Goal: Find specific page/section: Find specific page/section

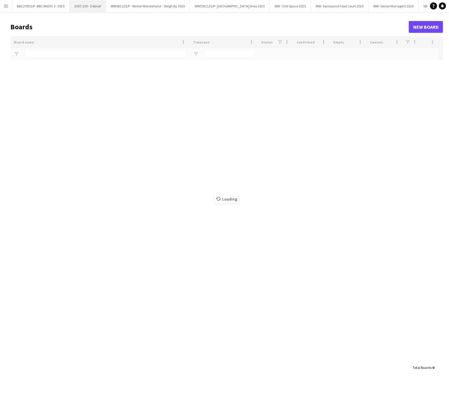
type input "******"
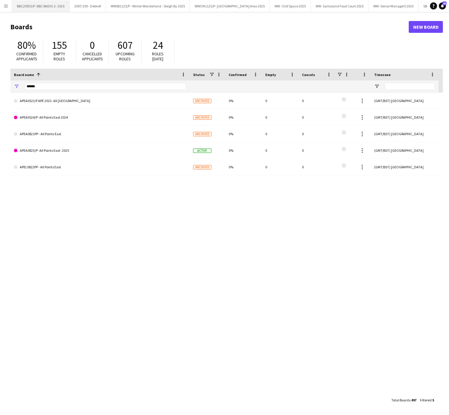
click at [30, 8] on button "BBC20925/P- BBC RADIO 2- 2025 Close" at bounding box center [40, 6] width 57 height 12
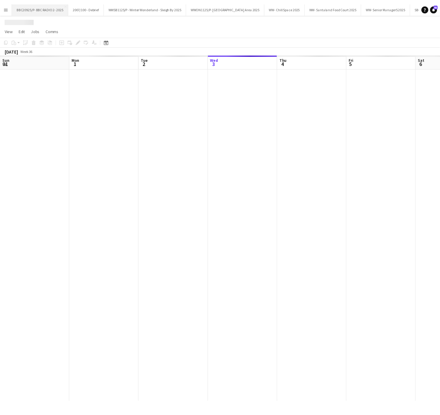
scroll to position [0, 141]
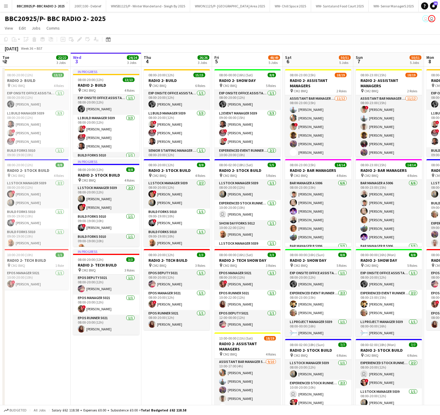
click at [148, 366] on app-date-cell "08:00-20:00 (12h) 15/15 RADIO 2- BUILD pin CM2 8WQ 6 Roles Exp Onsite Office As…" at bounding box center [176, 297] width 71 height 461
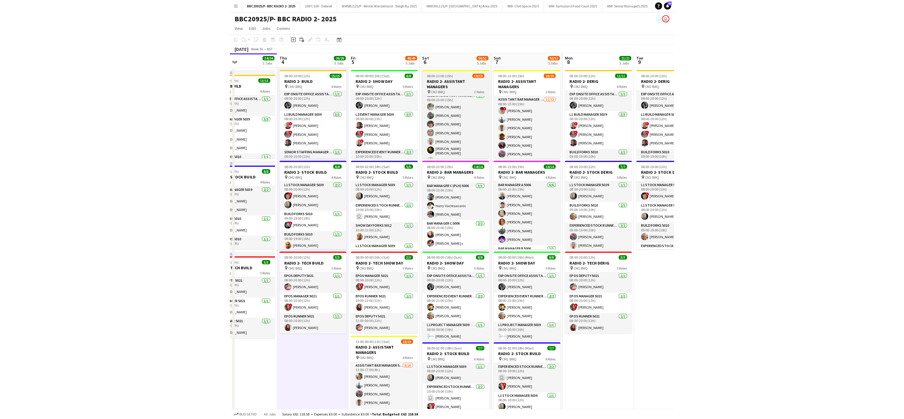
scroll to position [125, 0]
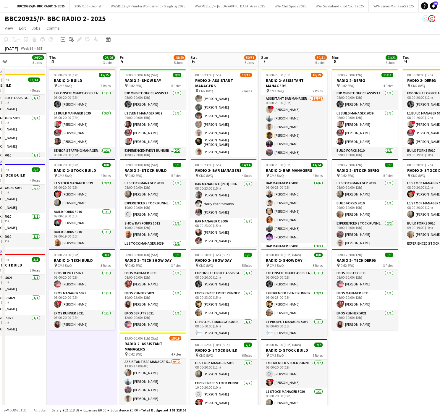
click at [394, 392] on app-date-cell "08:00-20:00 (12h) 11/11 RADIO 2- DERIG pin CM2 8WQ 4 Roles Exp Onsite Office As…" at bounding box center [364, 297] width 71 height 461
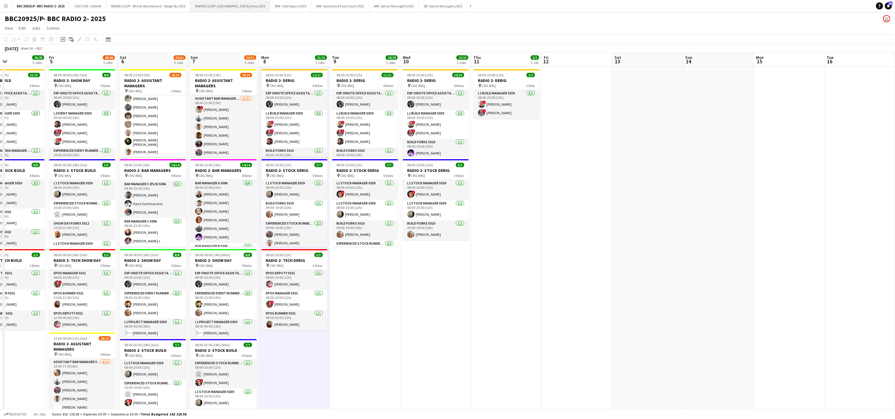
click at [235, 5] on button "WWON1125/P- Winter Wonderland- Streetfood Area 2025 Close" at bounding box center [230, 6] width 80 height 12
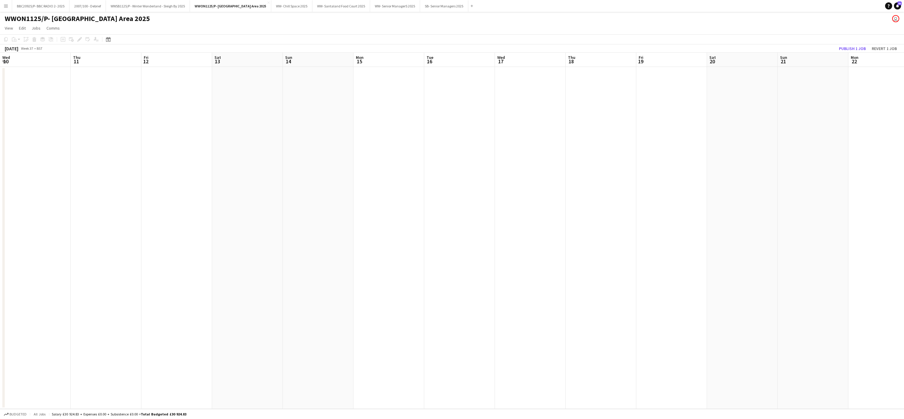
drag, startPoint x: 731, startPoint y: 225, endPoint x: 132, endPoint y: 258, distance: 599.5
click at [132, 258] on app-calendar-viewport "Mon 8 Tue 9 Wed 10 Thu 11 Fri 12 Sat 13 Sun 14 Mon 15 Tue 16 Wed 17 Thu 18 Fri …" at bounding box center [452, 231] width 904 height 356
drag, startPoint x: 798, startPoint y: 235, endPoint x: 206, endPoint y: 271, distance: 593.4
click at [206, 271] on app-calendar-viewport "Mon 8 Tue 9 Wed 10 Thu 11 Fri 12 Sat 13 Sun 14 Mon 15 Tue 16 Wed 17 Thu 18 Fri …" at bounding box center [452, 231] width 904 height 356
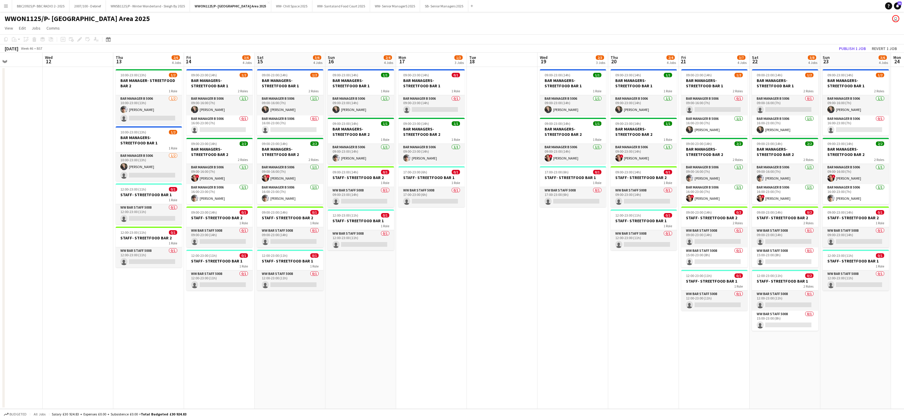
scroll to position [0, 253]
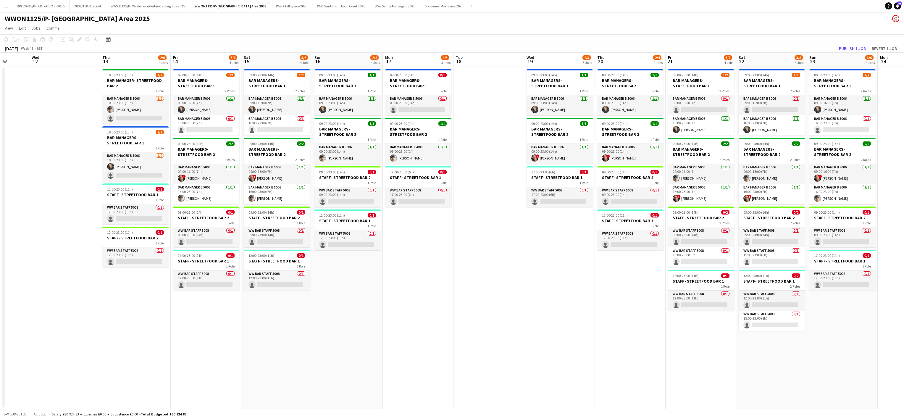
click at [449, 271] on app-date-cell "09:00-23:00 (14h) 1/1 BAR MANAGERS- STREETFOOD BAR 1 1 Role Bar Manager B 5006 …" at bounding box center [559, 238] width 71 height 342
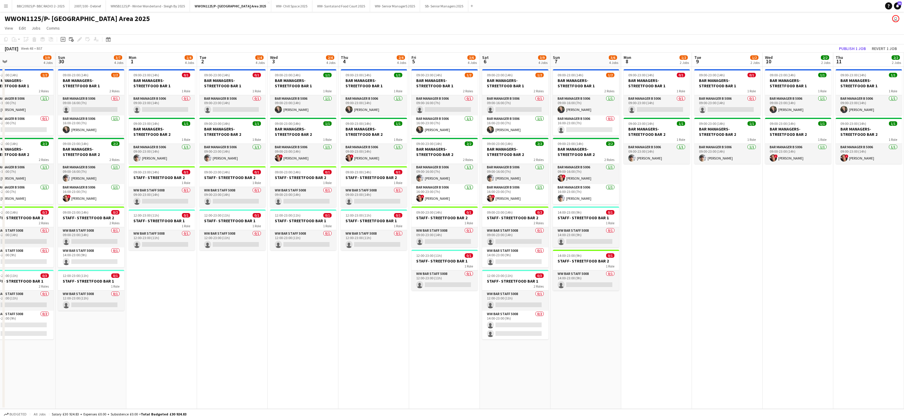
scroll to position [0, 180]
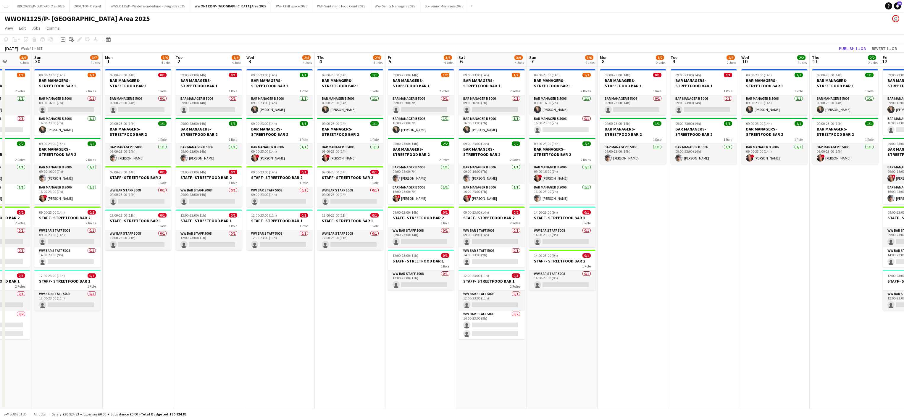
click at [118, 338] on app-date-cell "09:00-23:00 (14h) 0/1 BAR MANAGERS- STREETFOOD BAR 1 1 Role Bar Manager B 5006 …" at bounding box center [138, 238] width 71 height 342
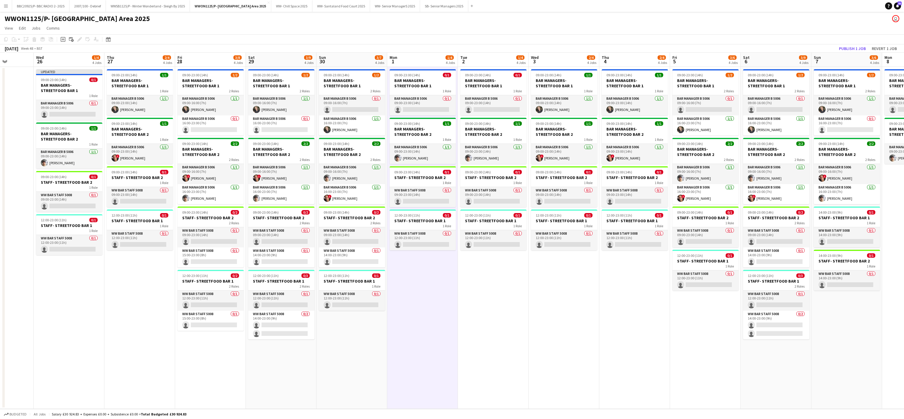
scroll to position [0, 155]
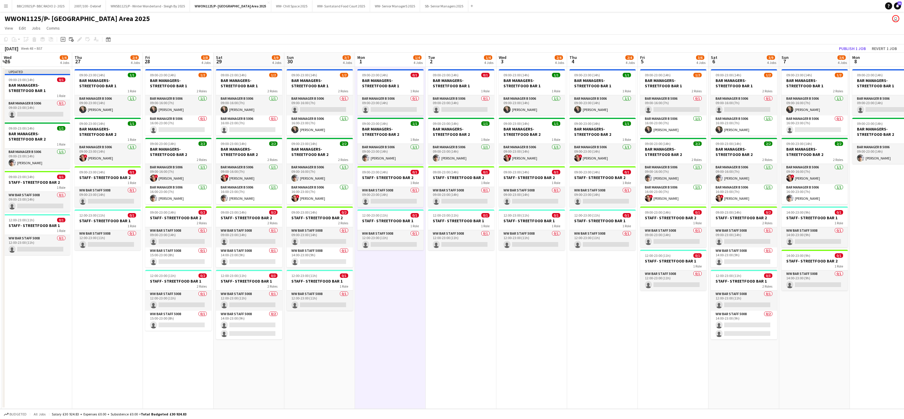
drag, startPoint x: 394, startPoint y: 348, endPoint x: 335, endPoint y: 334, distance: 60.3
click at [335, 334] on app-calendar-viewport "Sun 23 3/6 4 Jobs Mon 24 Tue 25 Wed 26 1/4 4 Jobs Thu 27 2/4 4 Jobs Fri 28 3/8 …" at bounding box center [452, 231] width 904 height 356
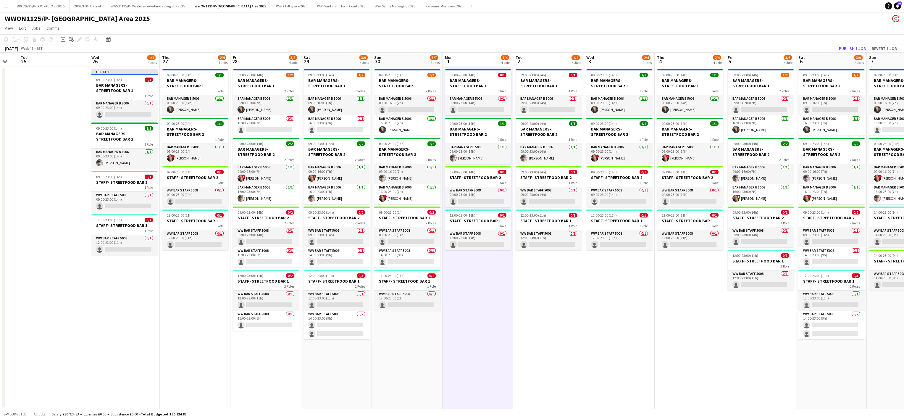
scroll to position [0, 126]
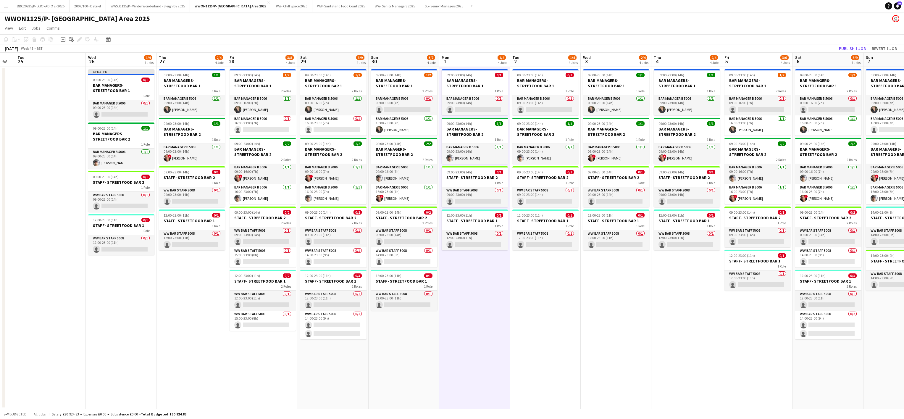
drag, startPoint x: 146, startPoint y: 308, endPoint x: 156, endPoint y: 305, distance: 10.3
click at [156, 305] on app-calendar-viewport "Sun 23 3/6 4 Jobs Mon 24 Tue 25 Wed 26 1/4 4 Jobs Thu 27 2/4 4 Jobs Fri 28 3/8 …" at bounding box center [452, 231] width 904 height 356
click at [449, 335] on app-date-cell "09:00-23:00 (14h) 0/1 BAR MANAGERS- STREETFOOD BAR 1 1 Role Bar Manager B 5006 …" at bounding box center [545, 238] width 71 height 342
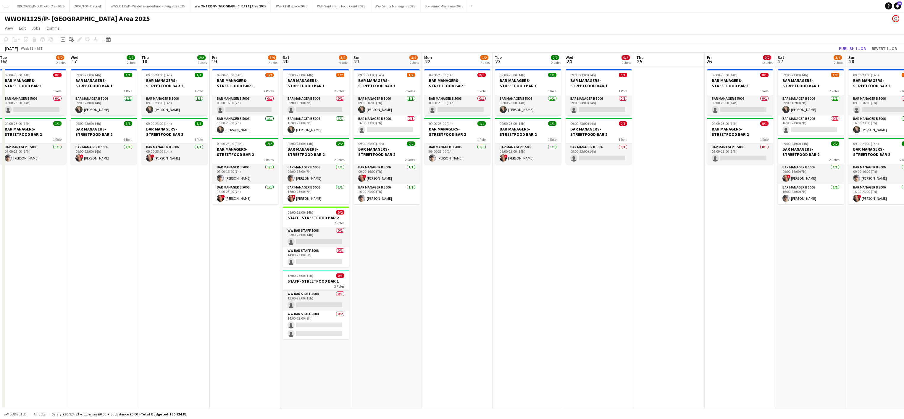
scroll to position [0, 177]
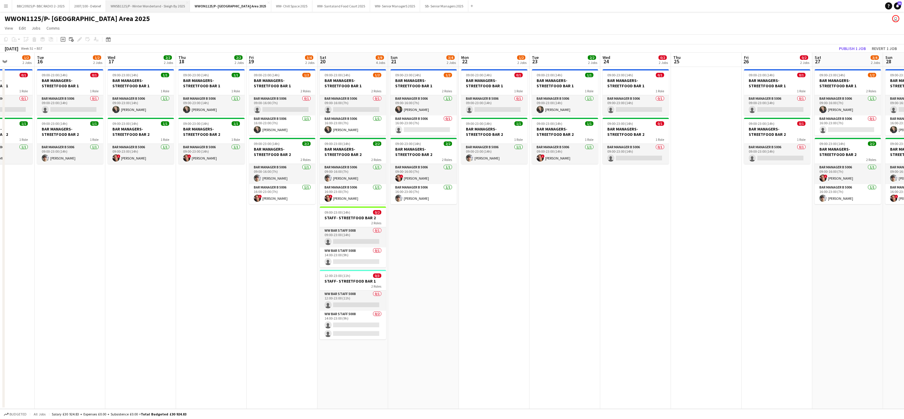
click at [151, 4] on button "WWSB1125/P - Winter Wonderland - Sleigh By 2025 Close" at bounding box center [148, 6] width 84 height 12
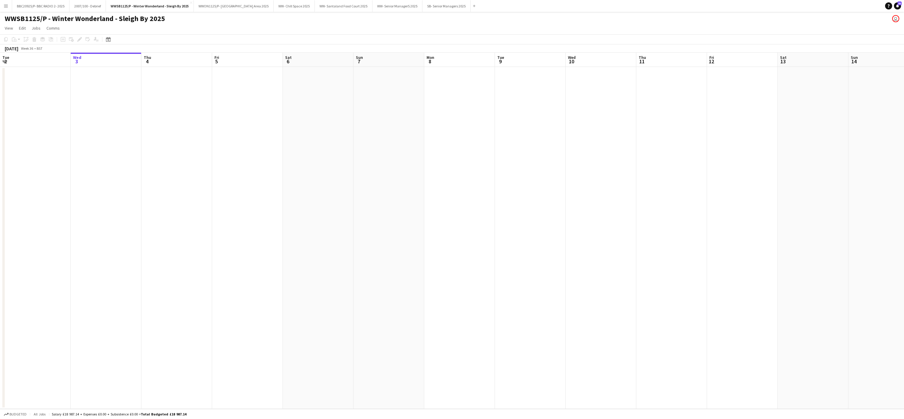
click at [218, 255] on app-date-cell at bounding box center [247, 238] width 71 height 342
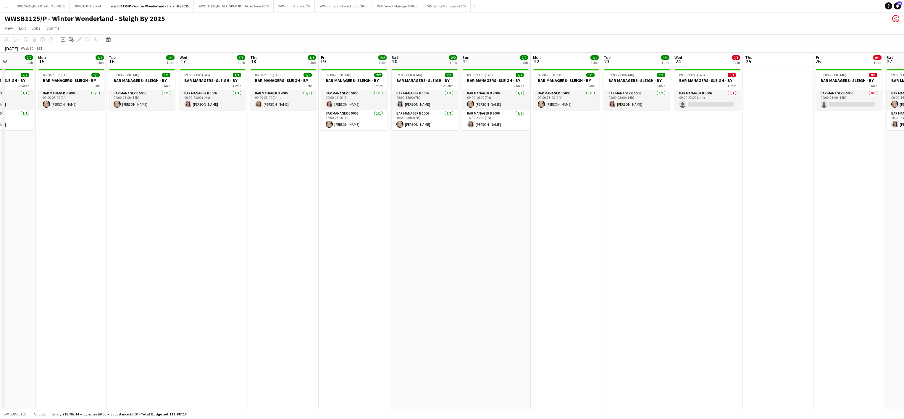
scroll to position [0, 231]
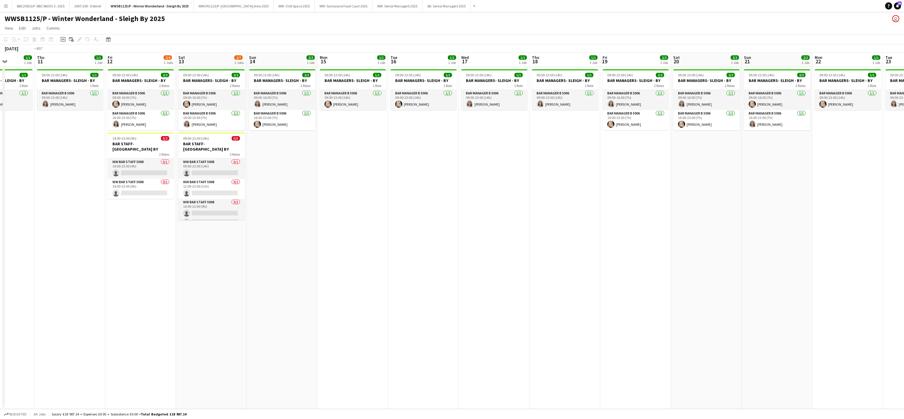
drag, startPoint x: 187, startPoint y: 181, endPoint x: 814, endPoint y: 170, distance: 627.1
click at [449, 170] on app-calendar-viewport "Tue 9 1/1 1 Job Wed 10 1/1 1 Job Thu 11 1/1 1 Job Fri 12 2/4 2 Jobs Sat 13 2/7 …" at bounding box center [452, 231] width 904 height 356
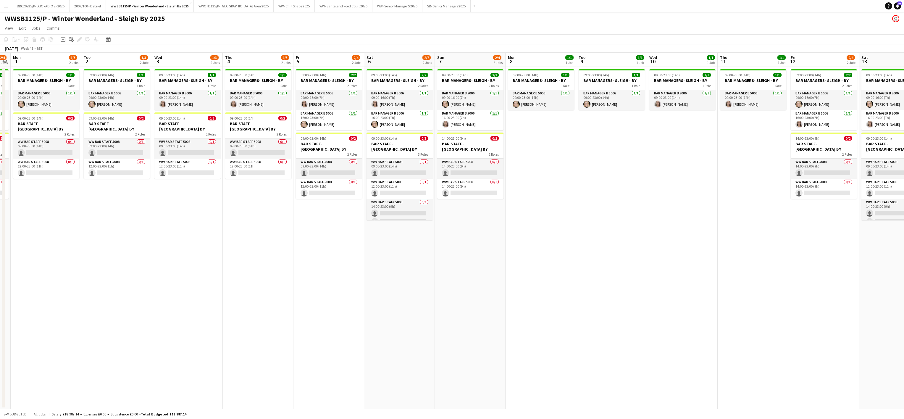
drag, startPoint x: 223, startPoint y: 257, endPoint x: 615, endPoint y: 293, distance: 393.8
click at [449, 293] on app-calendar-viewport "Fri 28 2/4 2 Jobs Sat 29 2/7 2 Jobs Sun 30 2/4 2 Jobs Mon 1 1/3 2 Jobs Tue 2 1/…" at bounding box center [452, 231] width 904 height 356
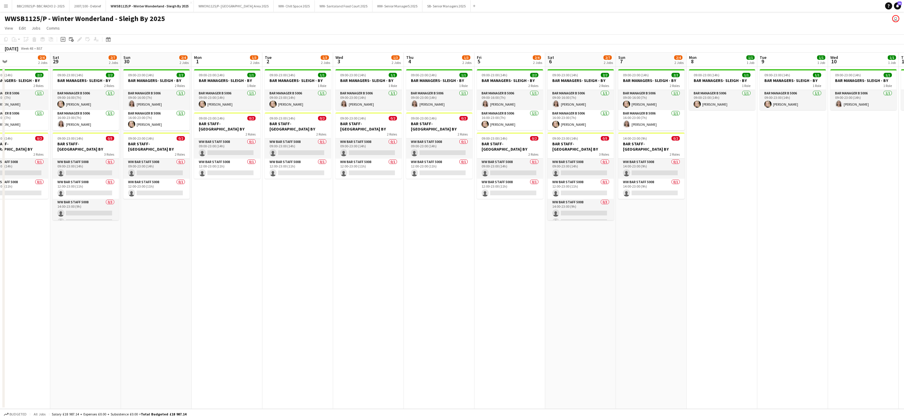
drag, startPoint x: 100, startPoint y: 262, endPoint x: 423, endPoint y: 275, distance: 323.5
click at [423, 275] on app-calendar-viewport "Wed 26 1/3 2 Jobs Thu 27 1/3 2 Jobs Fri 28 2/4 2 Jobs Sat 29 2/7 2 Jobs Sun 30 …" at bounding box center [452, 231] width 904 height 356
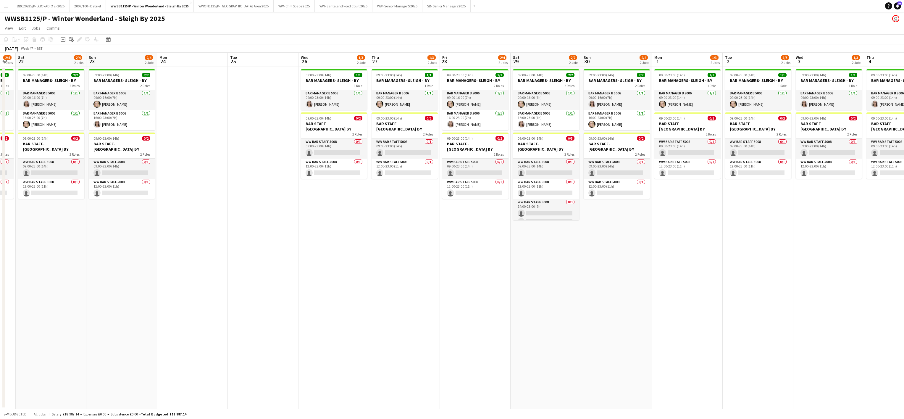
drag, startPoint x: 75, startPoint y: 266, endPoint x: 393, endPoint y: 301, distance: 319.8
click at [393, 301] on app-calendar-viewport "Thu 20 1/3 2 Jobs Fri 21 2/4 2 Jobs Sat 22 2/4 2 Jobs Sun 23 2/4 2 Jobs Mon 24 …" at bounding box center [452, 231] width 904 height 356
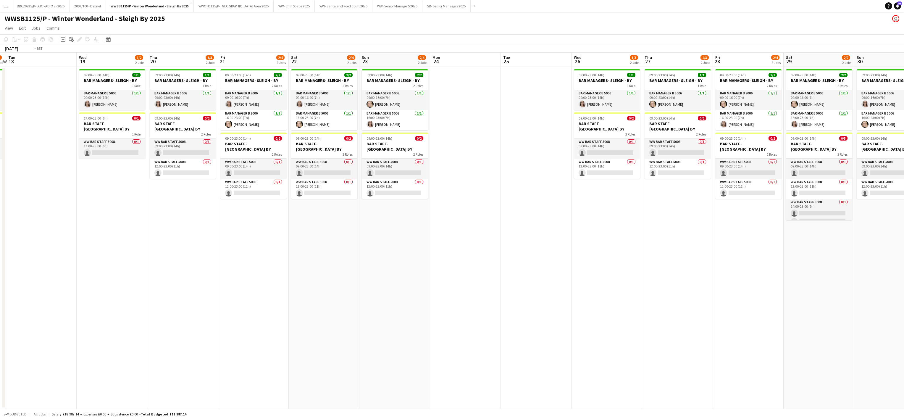
drag, startPoint x: 126, startPoint y: 287, endPoint x: 541, endPoint y: 310, distance: 415.0
click at [449, 310] on app-calendar-viewport "Sat 15 2/4 2 Jobs Sun 16 1/3 2 Jobs Mon 17 1/2 2 Jobs Tue 18 Wed 19 1/2 2 Jobs …" at bounding box center [452, 231] width 904 height 356
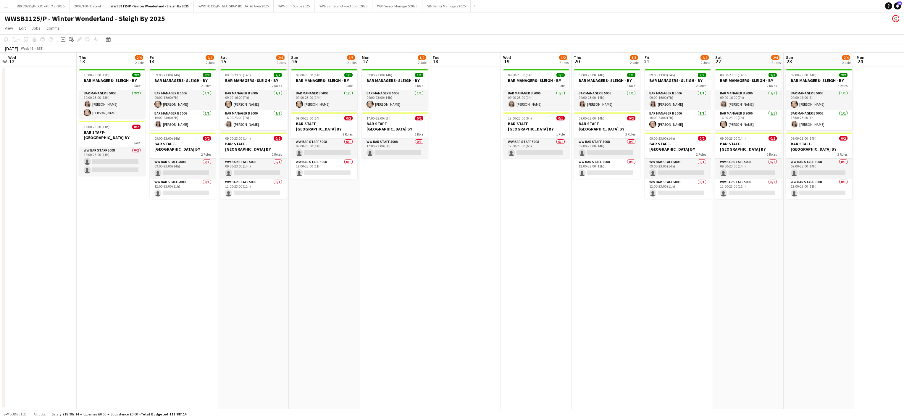
scroll to position [0, 152]
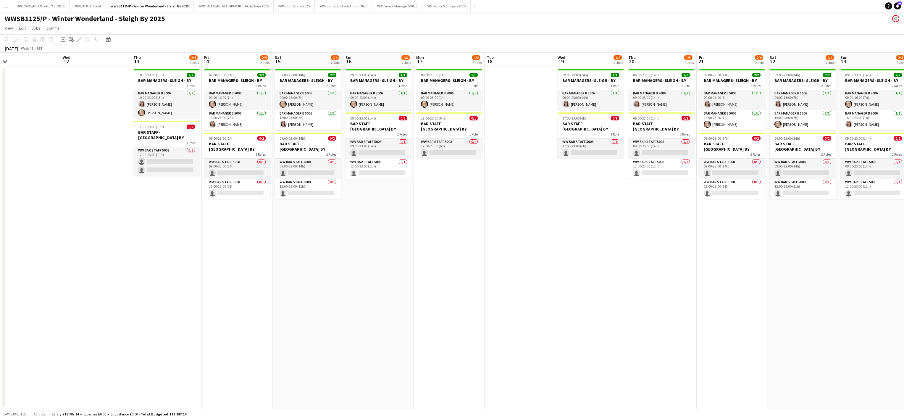
drag, startPoint x: 97, startPoint y: 213, endPoint x: 434, endPoint y: 238, distance: 337.8
click at [434, 238] on app-calendar-viewport "Sun 9 Mon 10 Tue 11 Wed 12 Thu 13 2/4 2 Jobs Fri 14 2/4 2 Jobs Sat 15 2/4 2 Job…" at bounding box center [452, 231] width 904 height 356
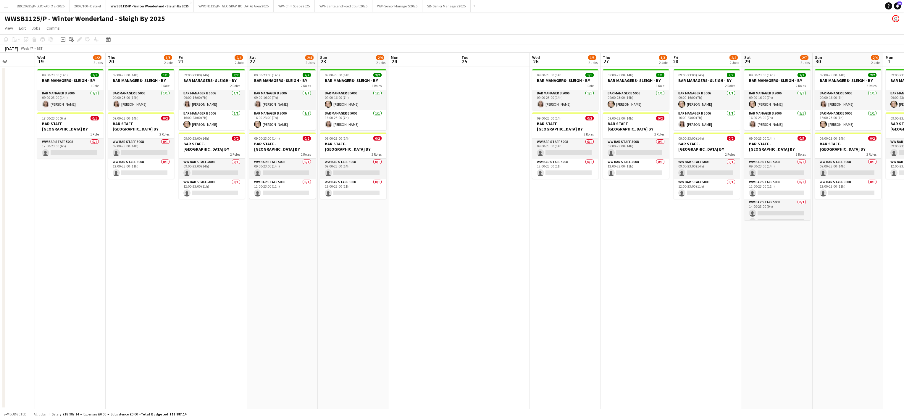
scroll to position [0, 255]
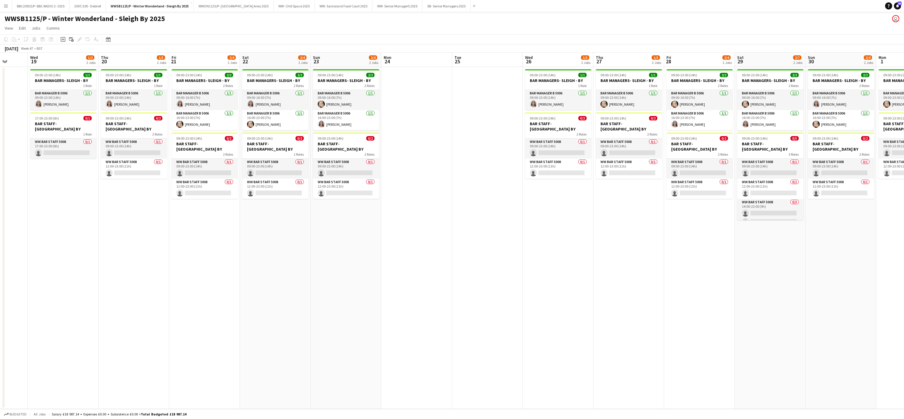
drag, startPoint x: 636, startPoint y: 287, endPoint x: 110, endPoint y: 242, distance: 528.6
click at [110, 242] on app-calendar-viewport "Sat 15 2/4 2 Jobs Sun 16 1/3 2 Jobs Mon 17 1/2 2 Jobs Tue 18 Wed 19 1/2 2 Jobs …" at bounding box center [452, 231] width 904 height 356
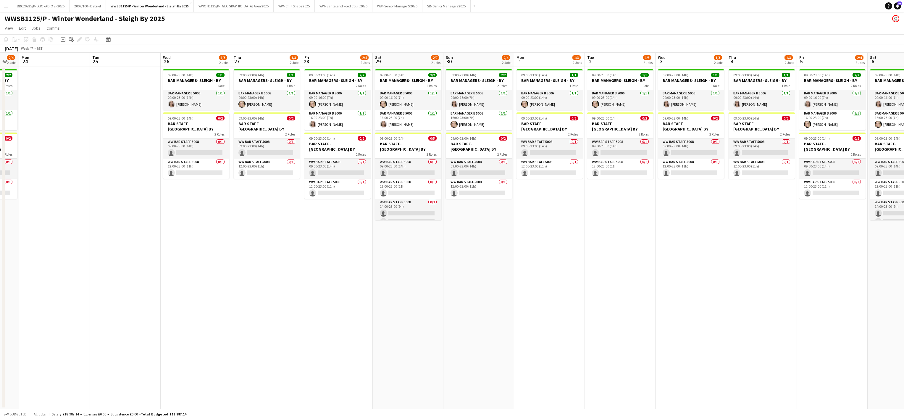
drag, startPoint x: 767, startPoint y: 298, endPoint x: 403, endPoint y: 256, distance: 366.1
click at [403, 256] on app-calendar-viewport "Fri 21 2/4 2 Jobs Sat 22 2/4 2 Jobs Sun 23 2/4 2 Jobs Mon 24 Tue 25 Wed 26 1/3 …" at bounding box center [452, 231] width 904 height 356
click at [237, 230] on app-date-cell "09:00-23:00 (14h) 1/1 BAR MANAGERS- SLEIGH - BY 1 Role Bar Manager B 5006 [DATE…" at bounding box center [264, 238] width 71 height 342
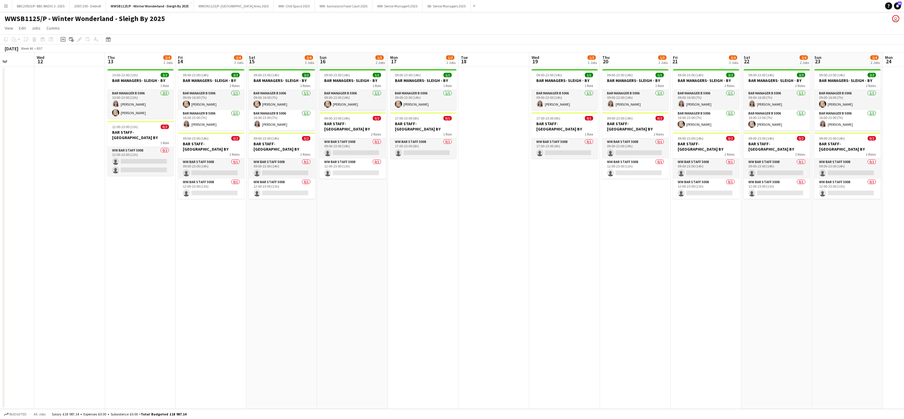
scroll to position [0, 189]
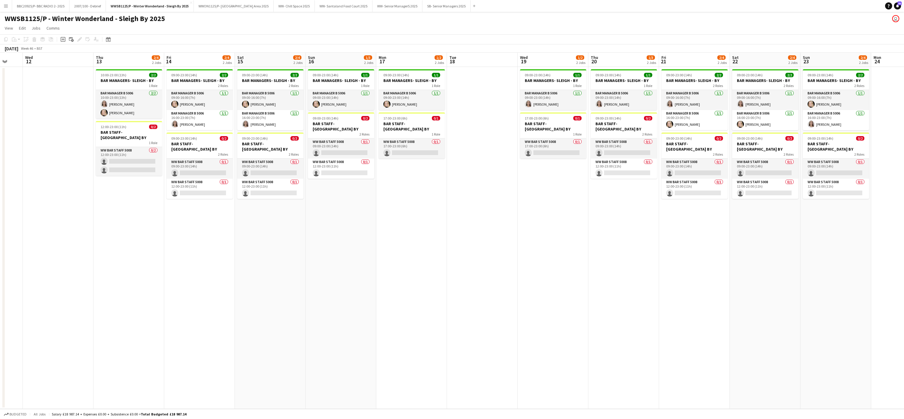
click at [311, 235] on app-date-cell "09:00-23:00 (14h) 1/1 BAR MANAGERS- SLEIGH - BY 1 Role Bar Manager B 5006 [DATE…" at bounding box center [341, 238] width 71 height 342
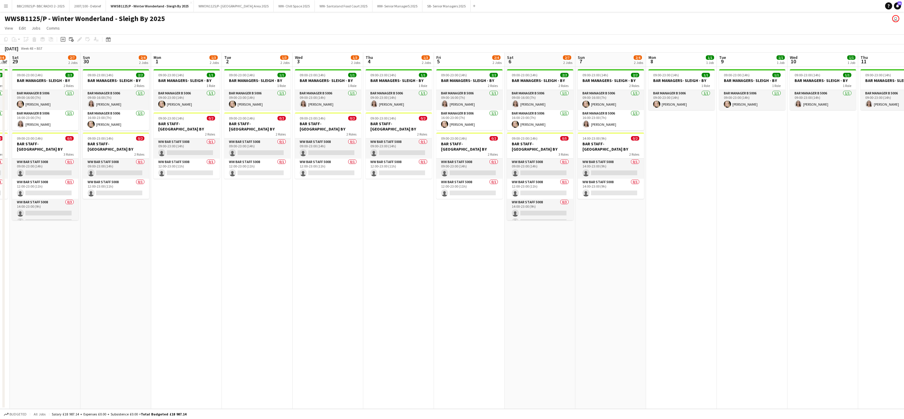
scroll to position [0, 221]
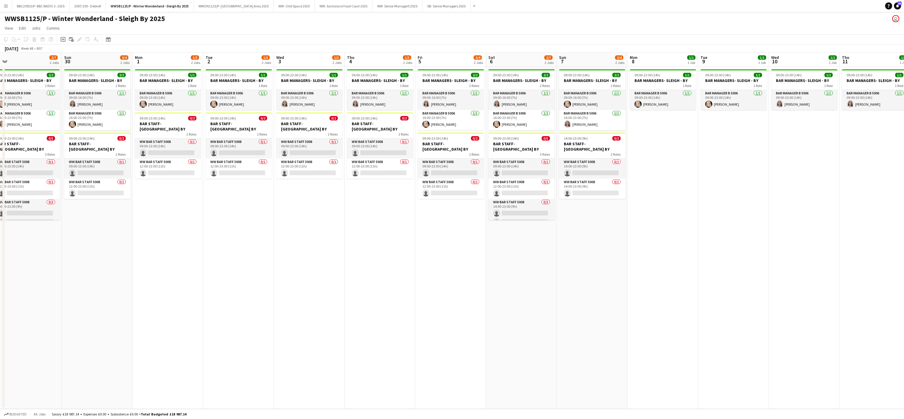
click at [341, 253] on app-date-cell "09:00-23:00 (14h) 1/1 BAR MANAGERS- SLEIGH - BY 1 Role Bar Manager B 5006 [DATE…" at bounding box center [309, 238] width 71 height 342
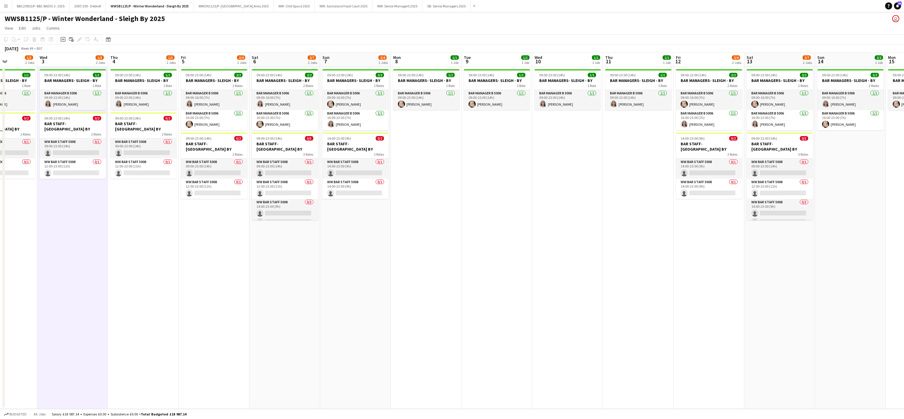
scroll to position [0, 246]
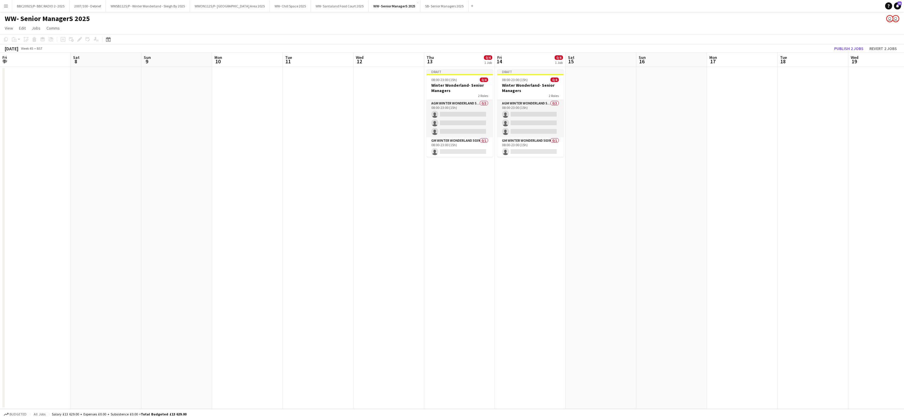
scroll to position [0, 183]
